Goal: Navigation & Orientation: Find specific page/section

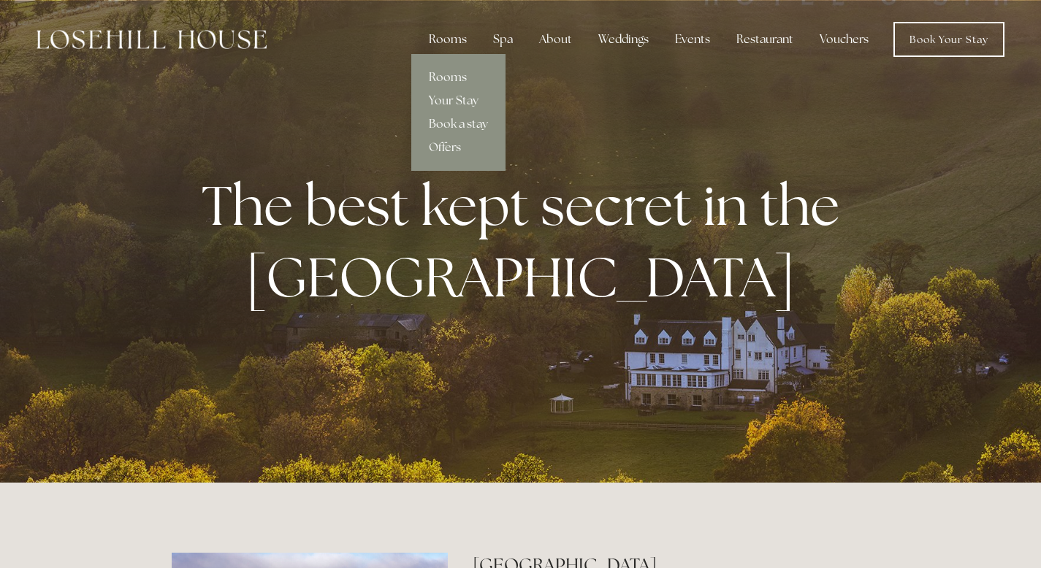
click at [449, 43] on div "Rooms" at bounding box center [447, 39] width 61 height 29
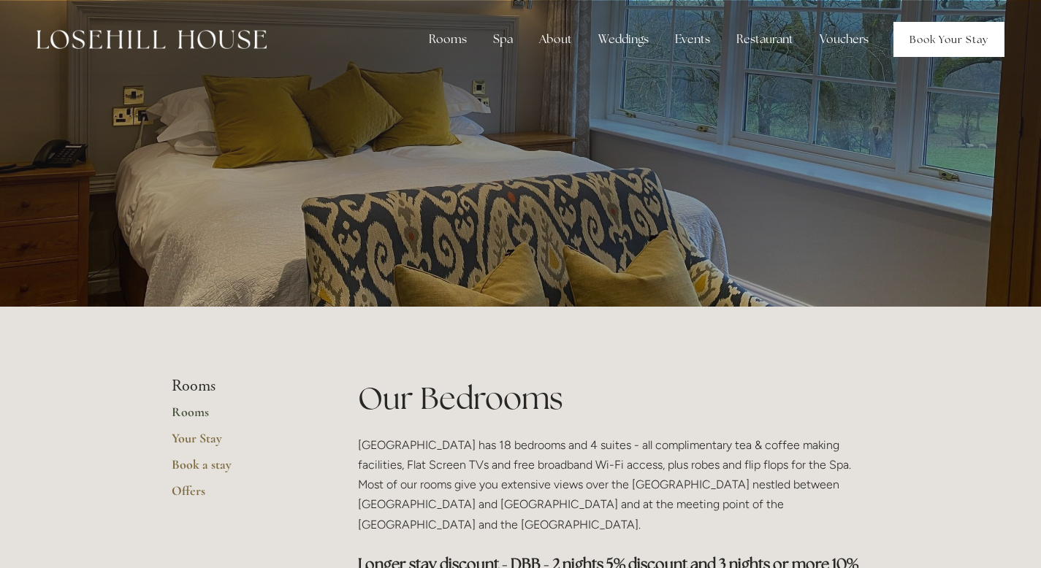
click at [935, 34] on link "Book Your Stay" at bounding box center [948, 39] width 111 height 35
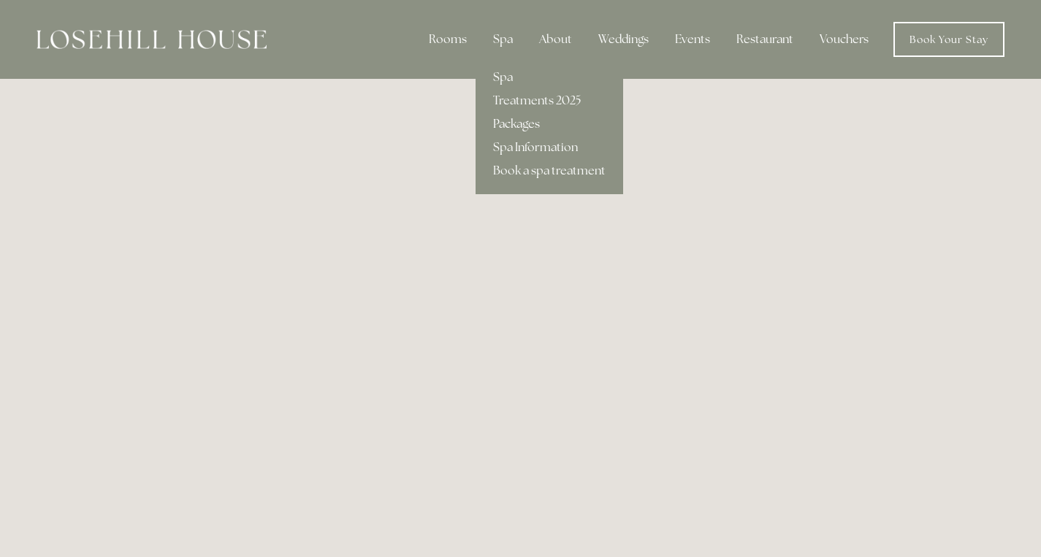
click at [524, 127] on link "Packages" at bounding box center [549, 123] width 148 height 23
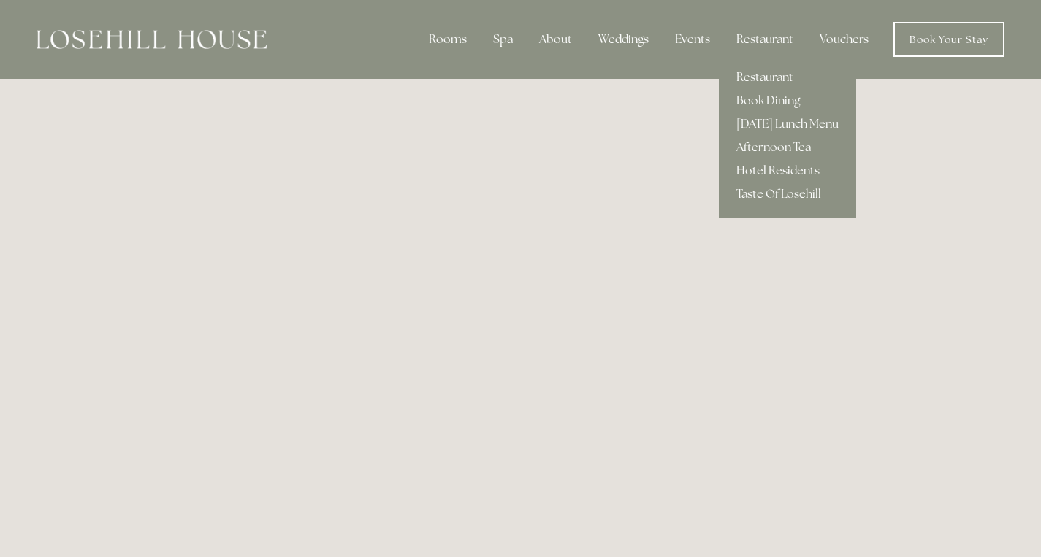
click at [768, 172] on link "Hotel Residents" at bounding box center [787, 170] width 137 height 23
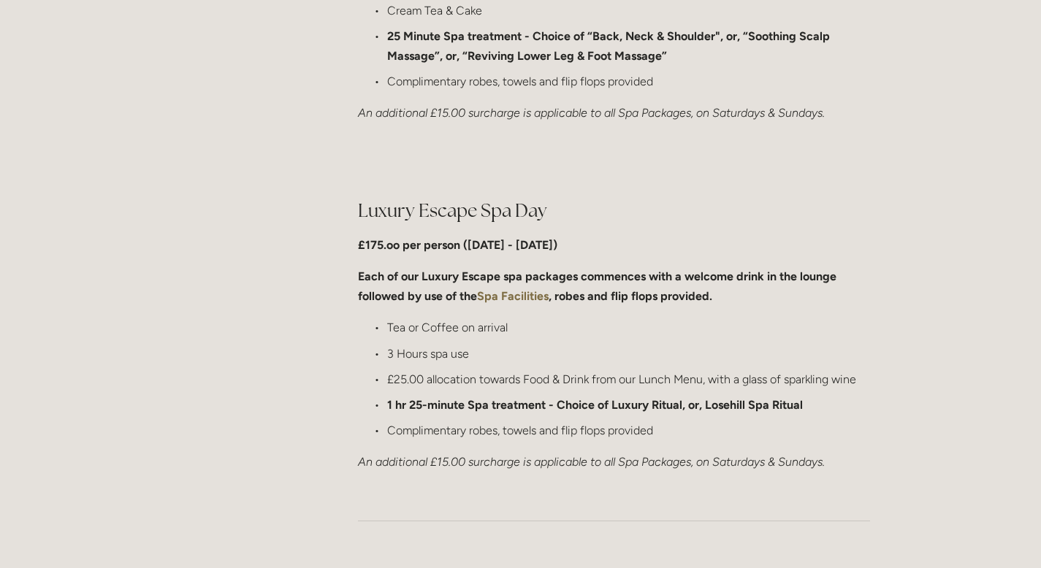
scroll to position [1112, 0]
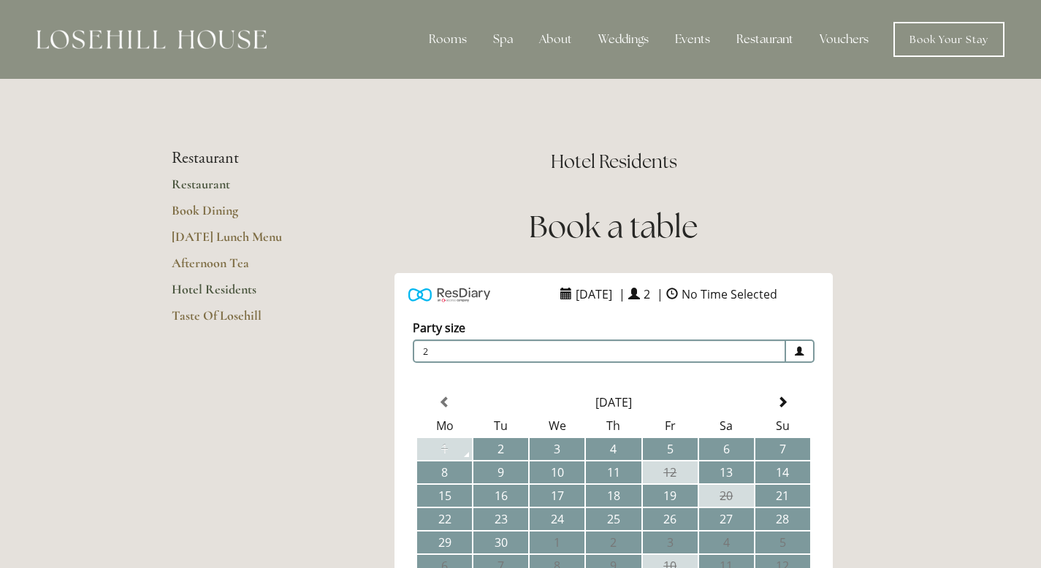
click at [212, 188] on link "Restaurant" at bounding box center [241, 189] width 139 height 26
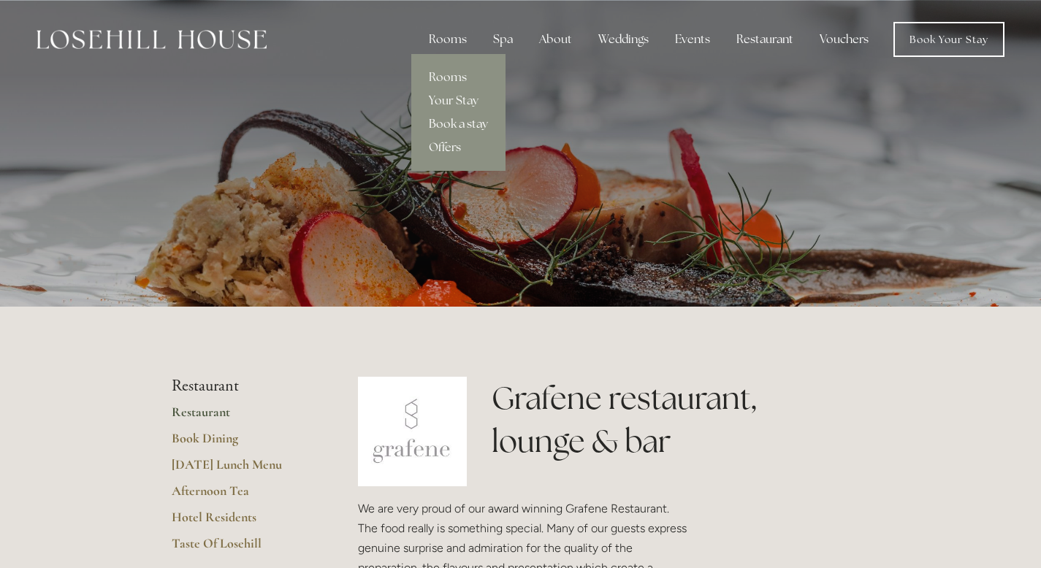
click at [478, 123] on link "Book a stay" at bounding box center [458, 123] width 94 height 23
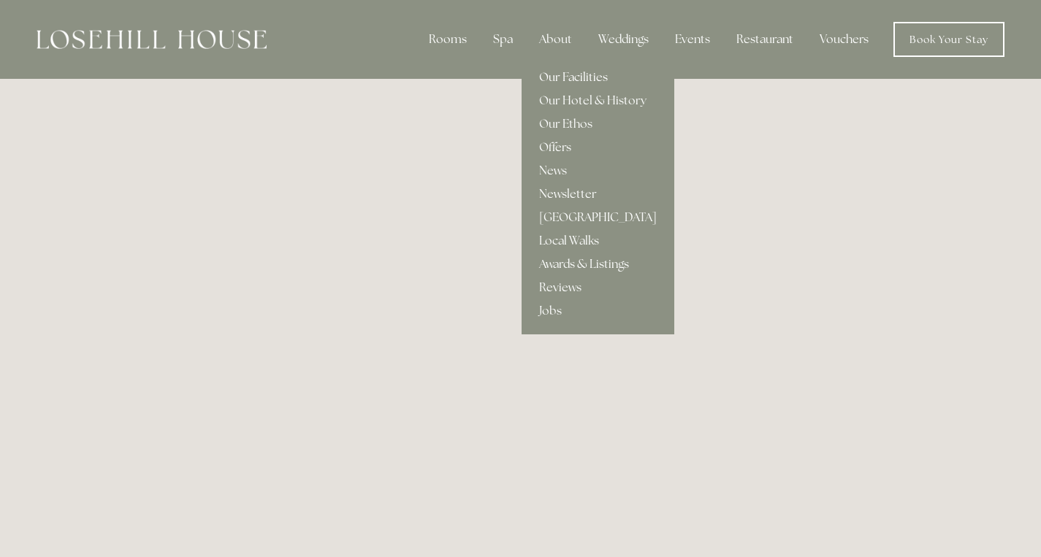
click at [570, 77] on link "Our Facilities" at bounding box center [597, 77] width 153 height 23
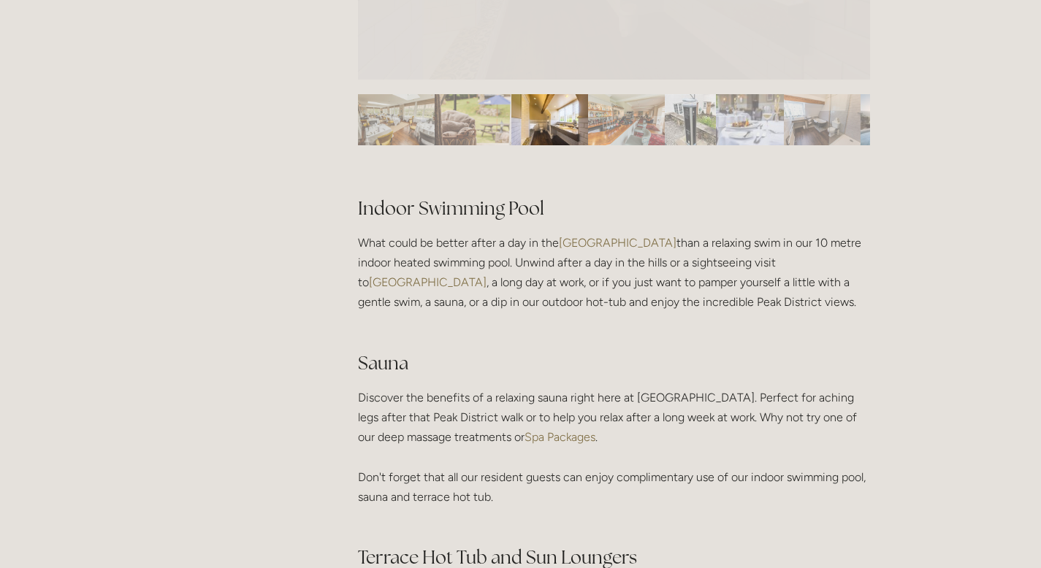
scroll to position [923, 0]
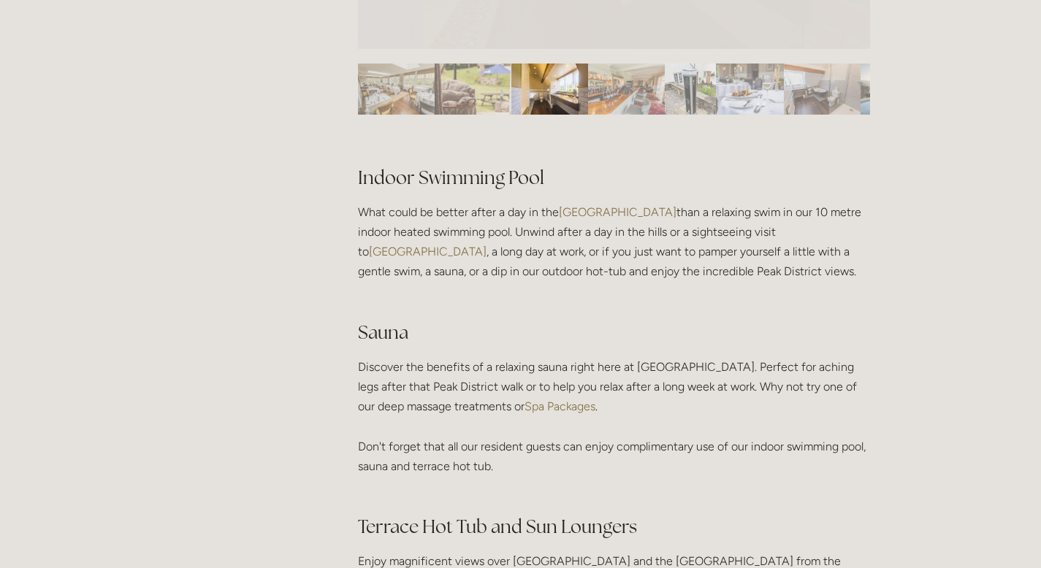
drag, startPoint x: 1051, startPoint y: 35, endPoint x: 1051, endPoint y: 156, distance: 120.5
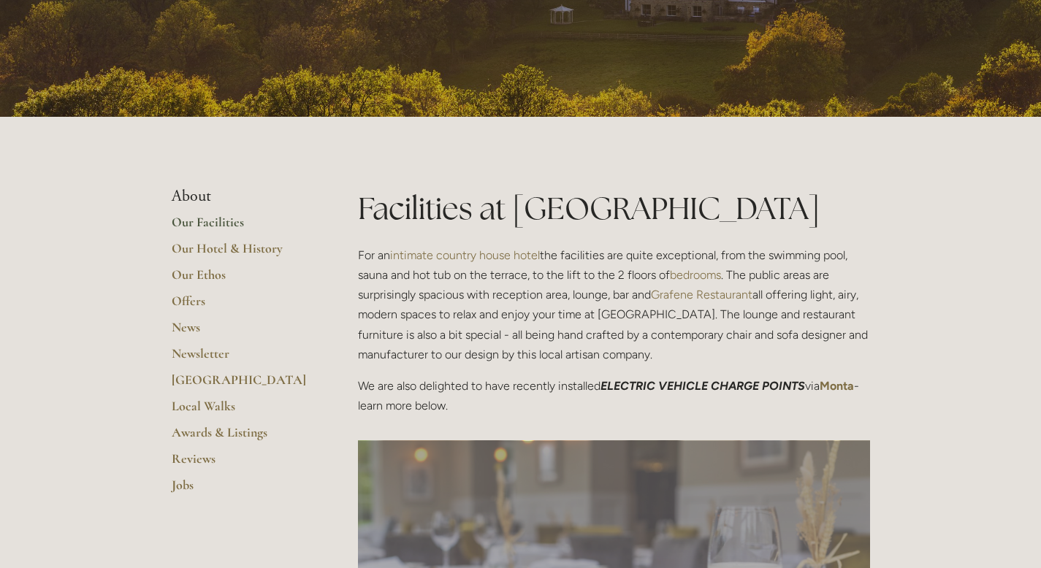
scroll to position [0, 0]
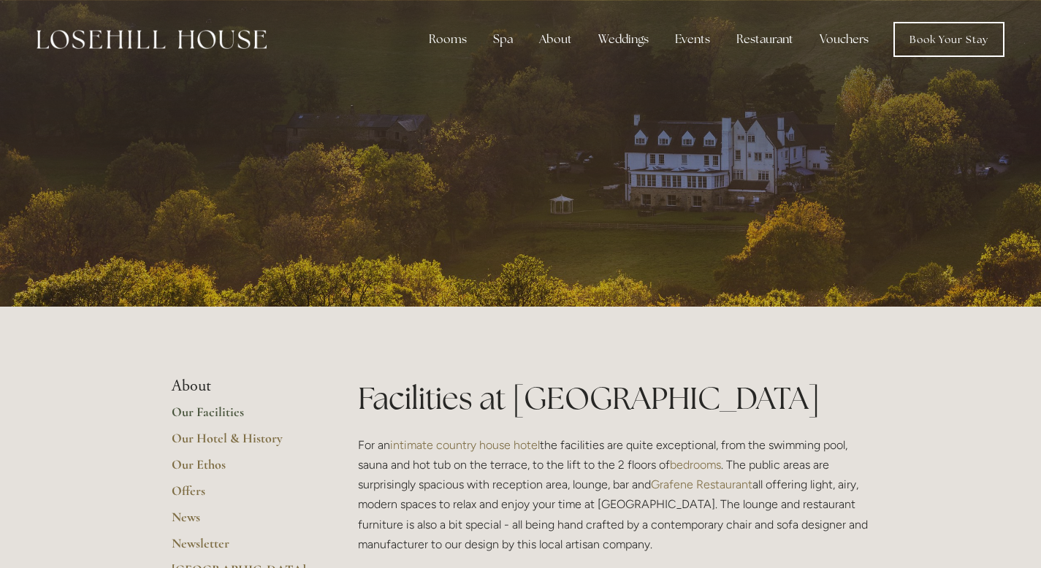
drag, startPoint x: 1051, startPoint y: 429, endPoint x: 1051, endPoint y: 36, distance: 392.9
click at [435, 222] on div at bounding box center [521, 153] width 698 height 307
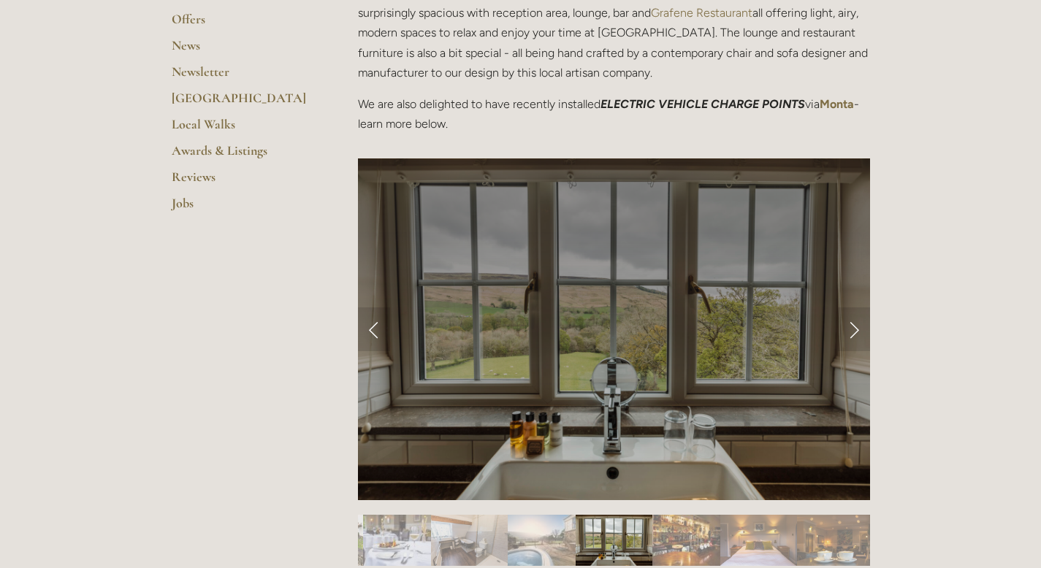
scroll to position [475, 0]
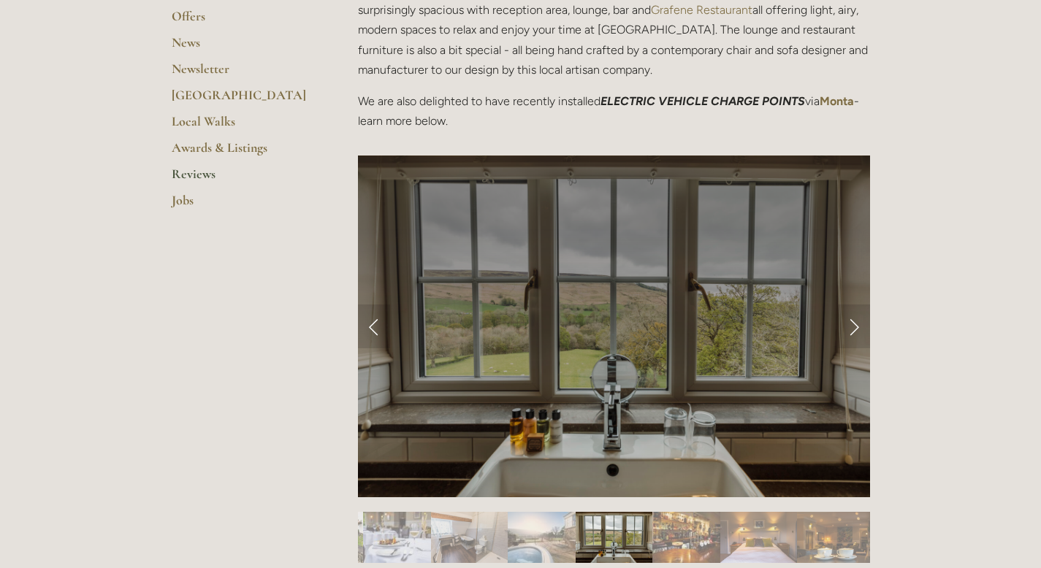
click at [207, 174] on link "Reviews" at bounding box center [241, 179] width 139 height 26
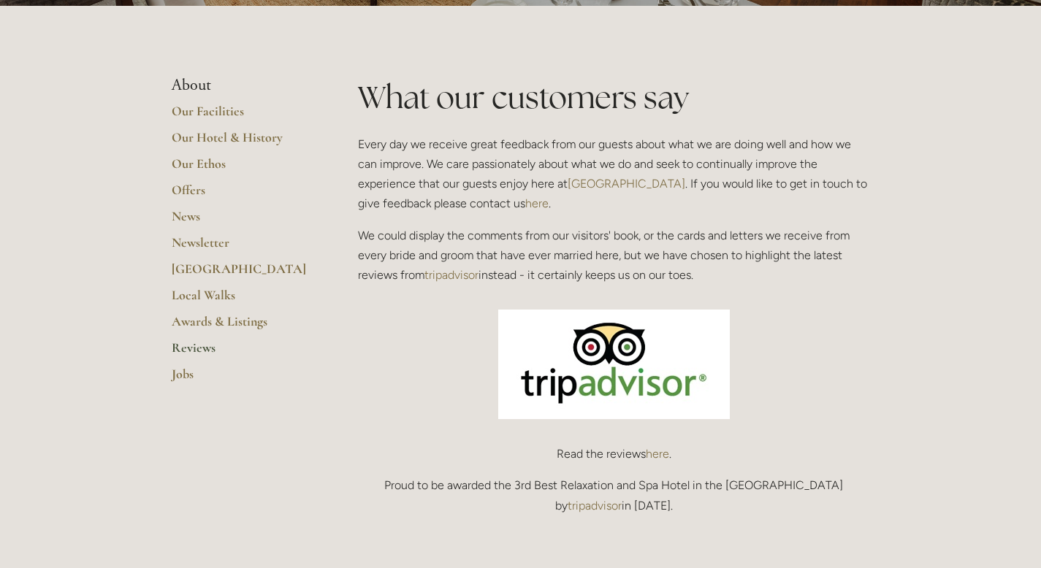
scroll to position [299, 0]
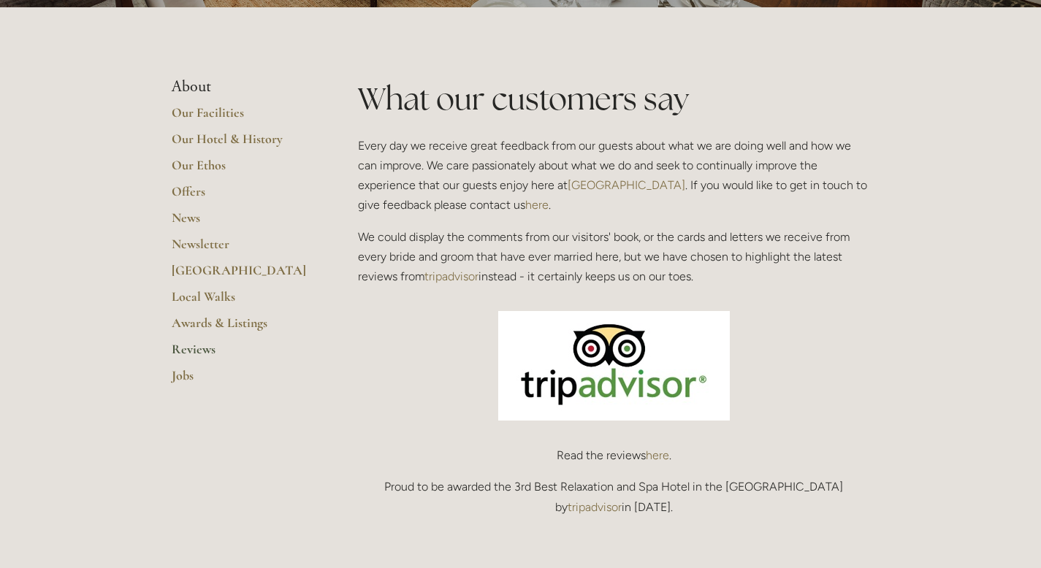
click at [658, 456] on link "here" at bounding box center [657, 455] width 23 height 14
click at [694, 39] on main "About Our Facilities Our Hotel & History Our Ethos Offers News Newsletter [GEOG…" at bounding box center [520, 303] width 745 height 592
